Goal: Find specific page/section: Find specific page/section

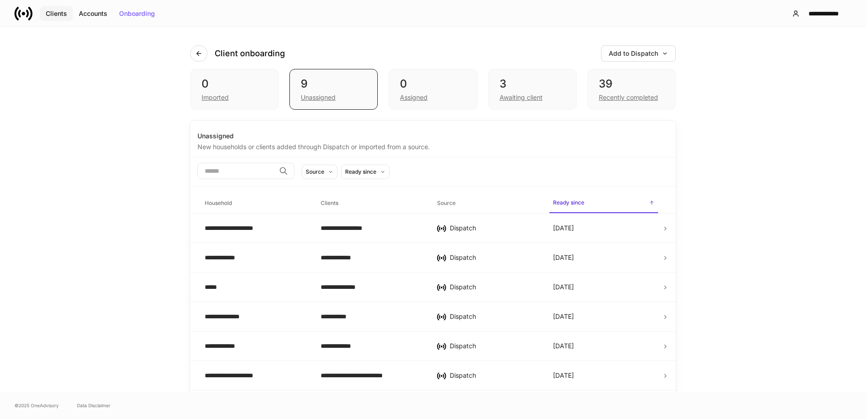
click at [55, 12] on div "Clients" at bounding box center [56, 13] width 21 height 6
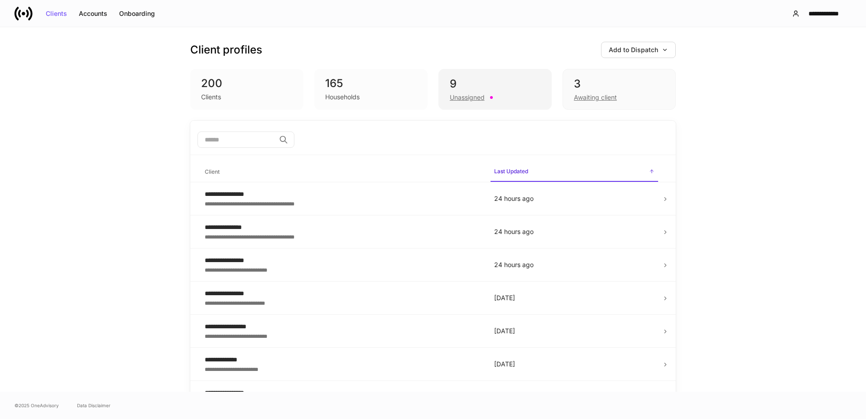
click at [478, 88] on div "9" at bounding box center [495, 84] width 91 height 14
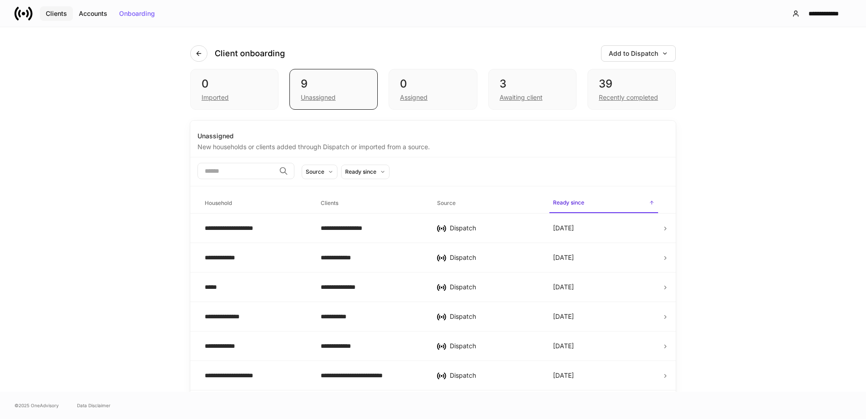
click at [53, 13] on div "Clients" at bounding box center [56, 13] width 21 height 6
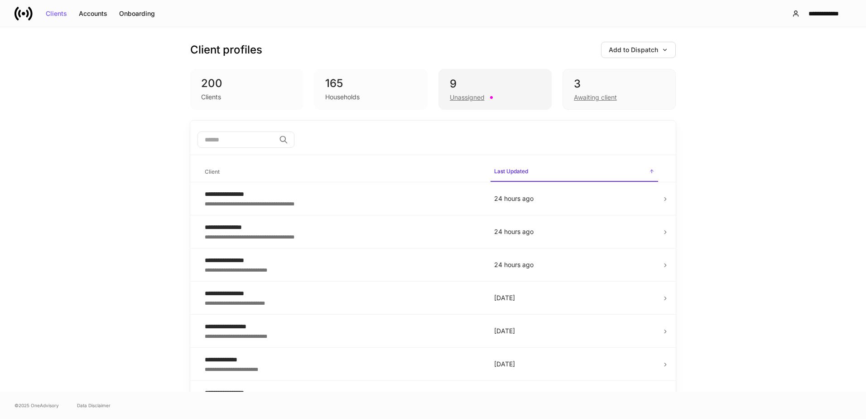
click at [478, 78] on div "9" at bounding box center [495, 84] width 91 height 14
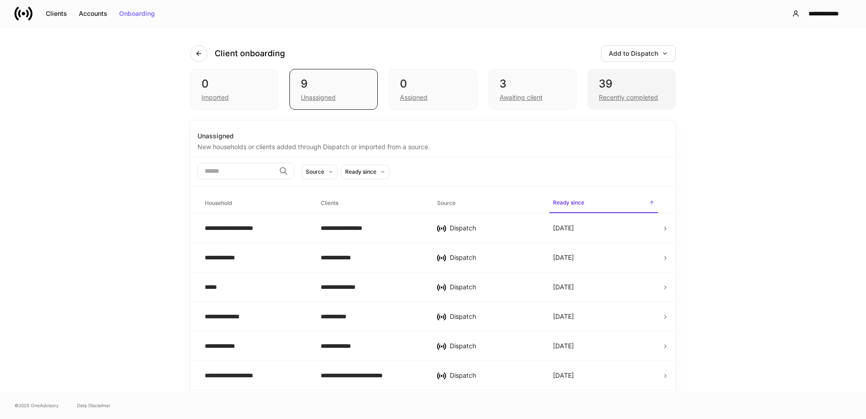
click at [628, 92] on div "Recently completed" at bounding box center [632, 96] width 66 height 11
